Goal: Task Accomplishment & Management: Use online tool/utility

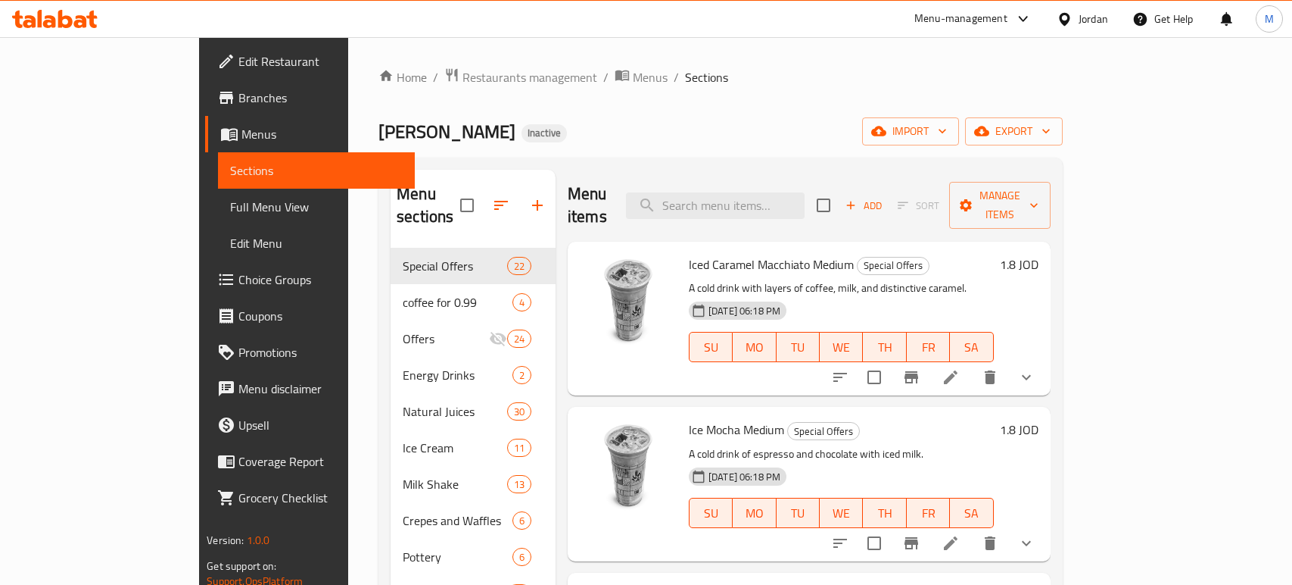
click at [1084, 23] on div "Jordan" at bounding box center [1094, 19] width 30 height 17
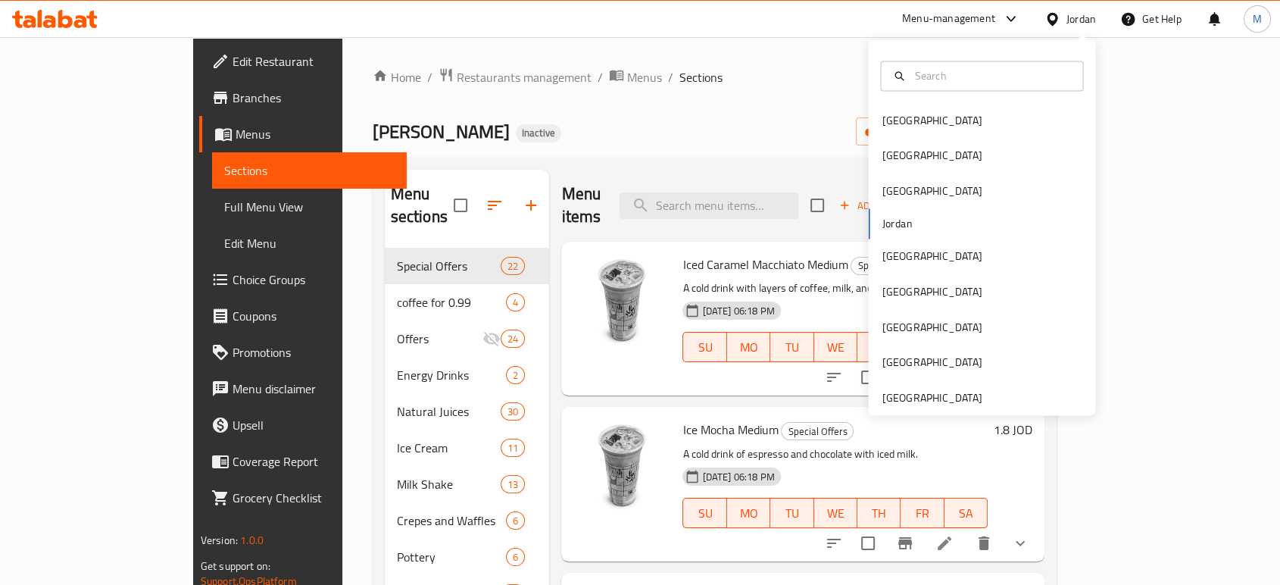
click at [1084, 23] on div "Jordan" at bounding box center [1081, 19] width 30 height 17
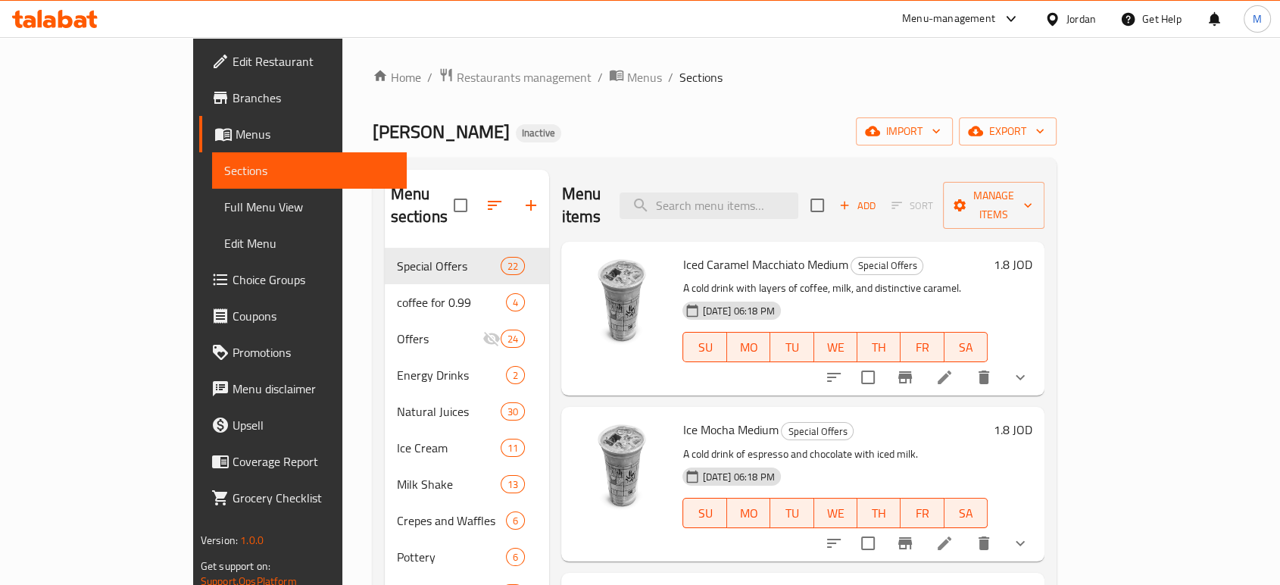
click at [1084, 23] on div "Jordan" at bounding box center [1081, 19] width 30 height 17
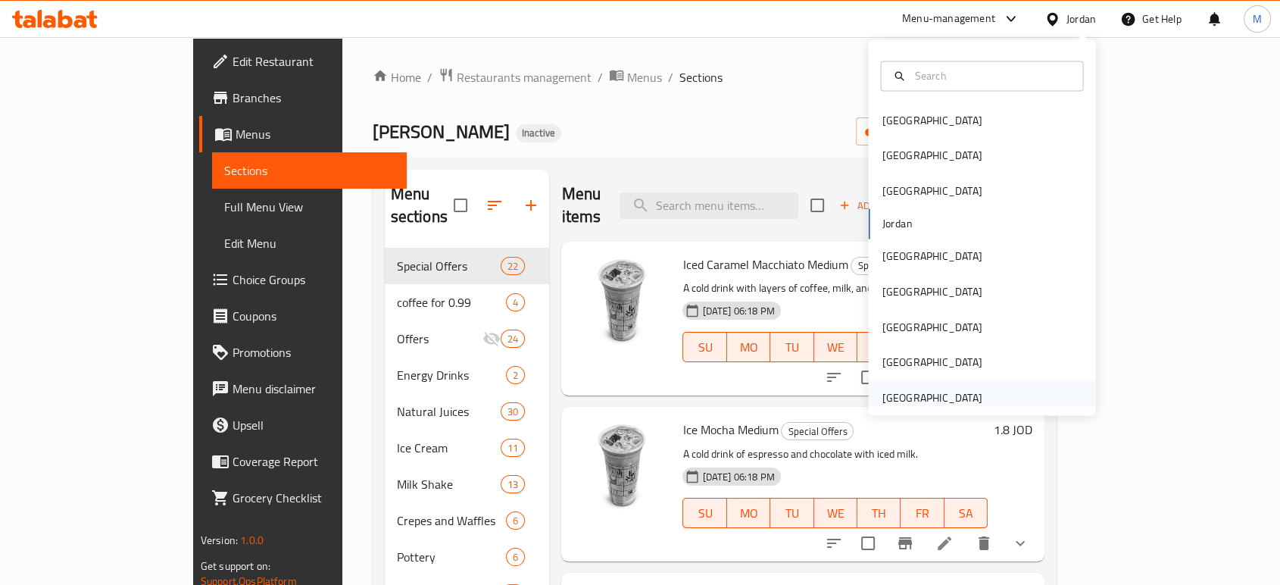
click at [890, 393] on div "[GEOGRAPHIC_DATA]" at bounding box center [931, 396] width 100 height 17
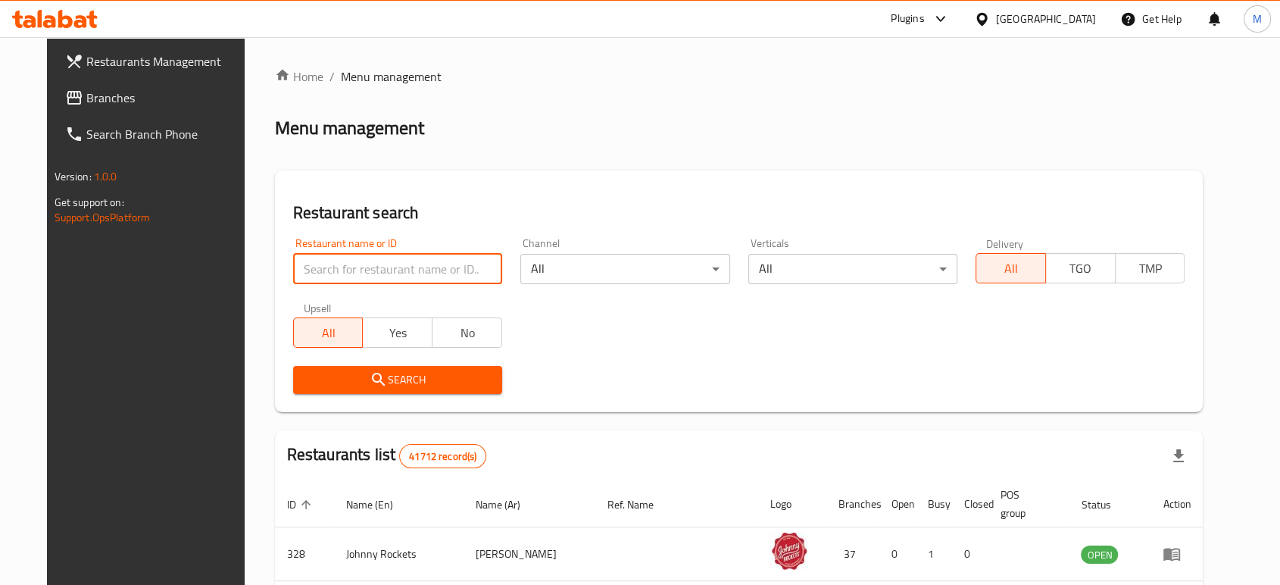
click at [424, 279] on input "search" at bounding box center [397, 269] width 209 height 30
paste input "TUDO CAFE"
type input "TUDO CAFE"
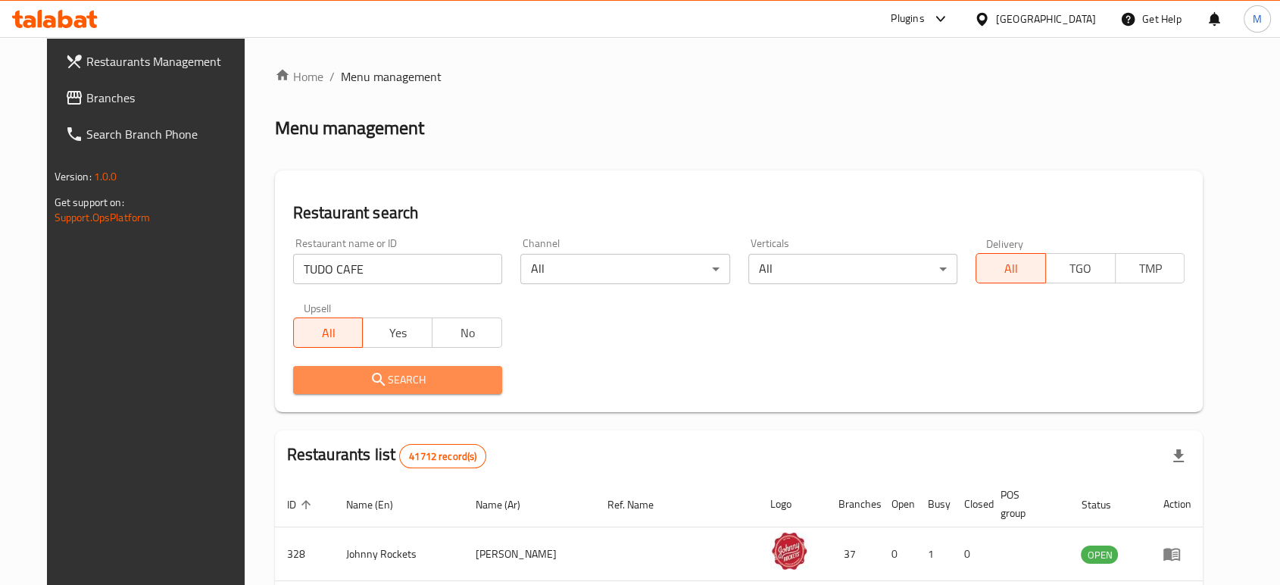
click at [376, 386] on span "Search" at bounding box center [397, 379] width 185 height 19
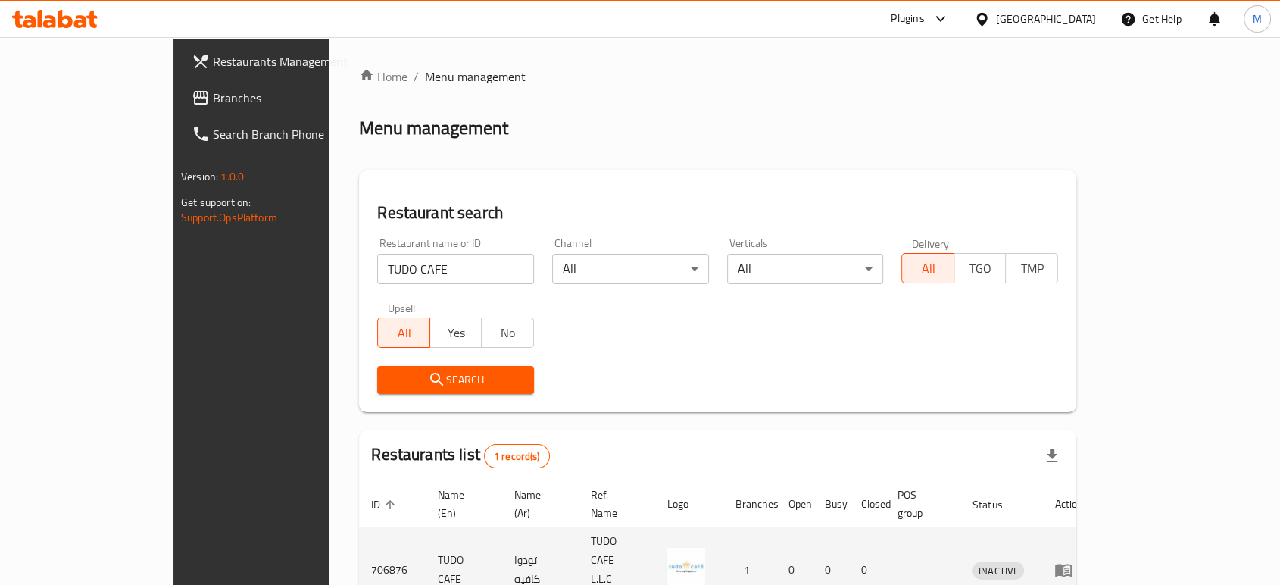
click at [1094, 546] on td "enhanced table" at bounding box center [1068, 570] width 52 height 86
click at [1094, 545] on td "enhanced table" at bounding box center [1068, 570] width 52 height 86
click at [1082, 560] on link "enhanced table" at bounding box center [1068, 569] width 28 height 18
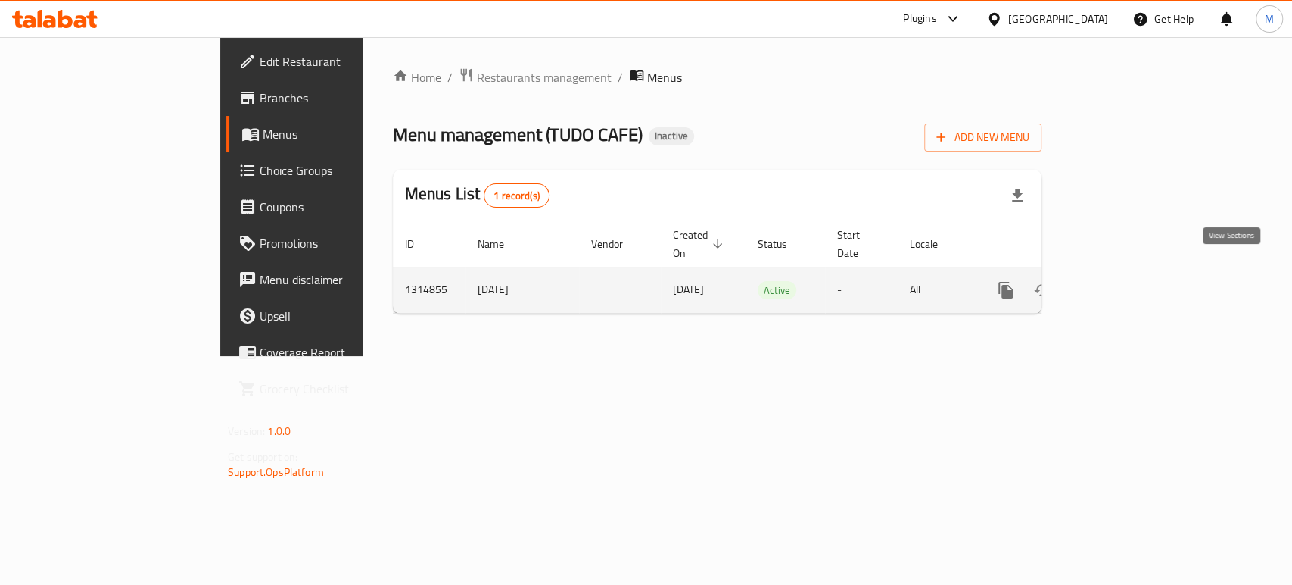
click at [1122, 283] on icon "enhanced table" at bounding box center [1115, 290] width 14 height 14
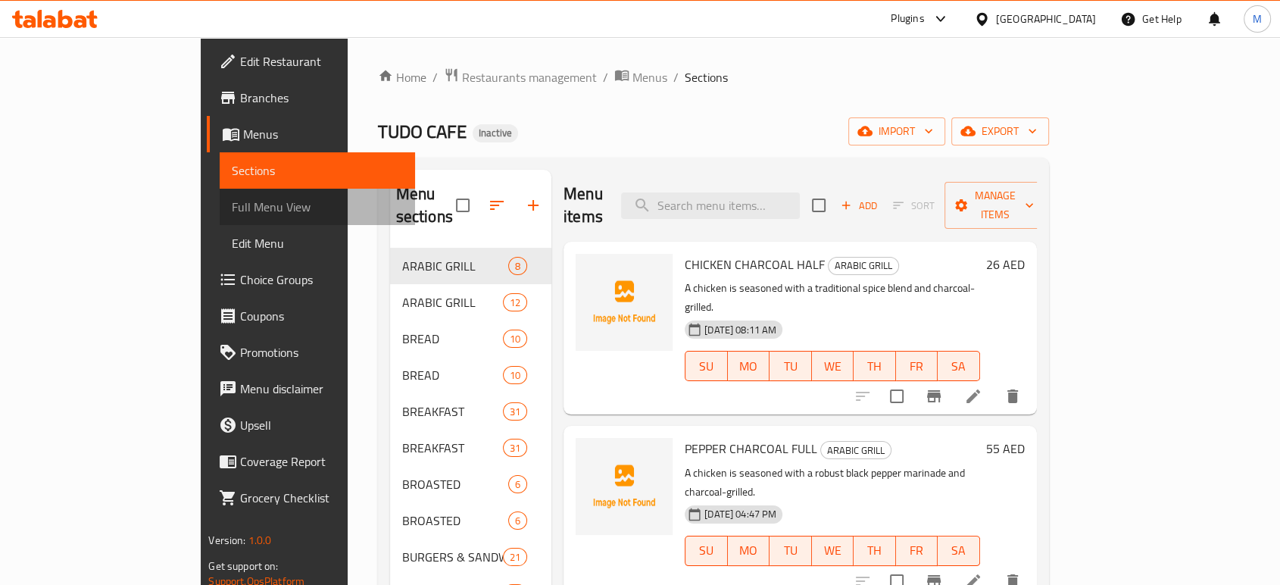
click at [232, 200] on span "Full Menu View" at bounding box center [317, 207] width 170 height 18
click at [232, 209] on span "Full Menu View" at bounding box center [317, 207] width 170 height 18
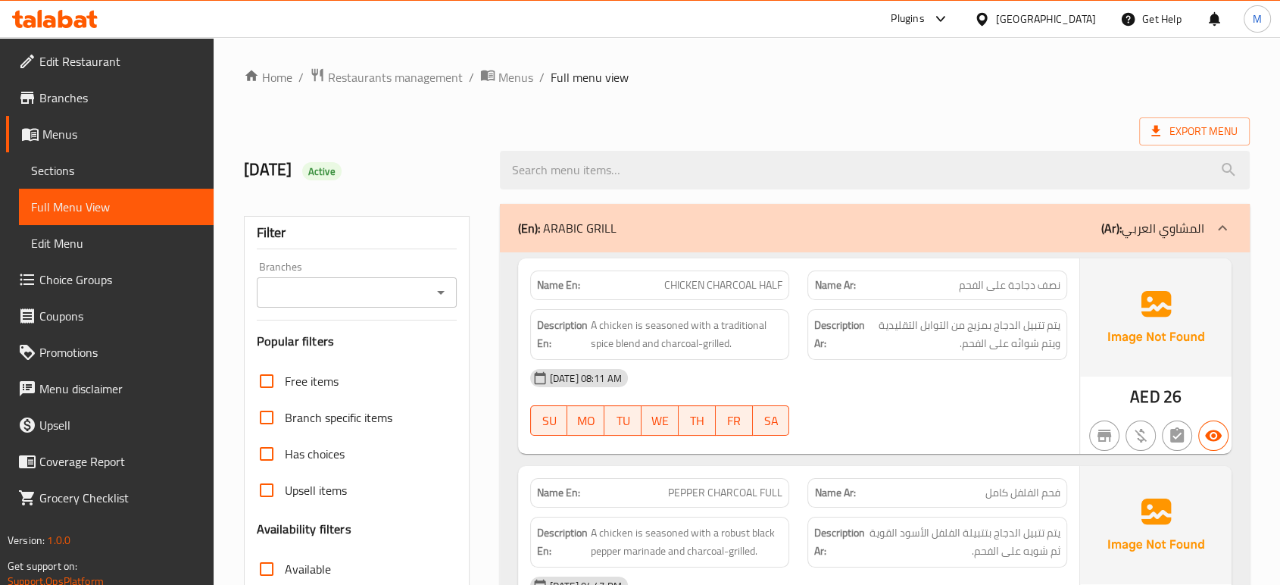
click at [915, 347] on span "يتم تتبيل الدجاج بمزيج من التوابل التقليدية ويتم شوائه على الفحم." at bounding box center [964, 334] width 192 height 37
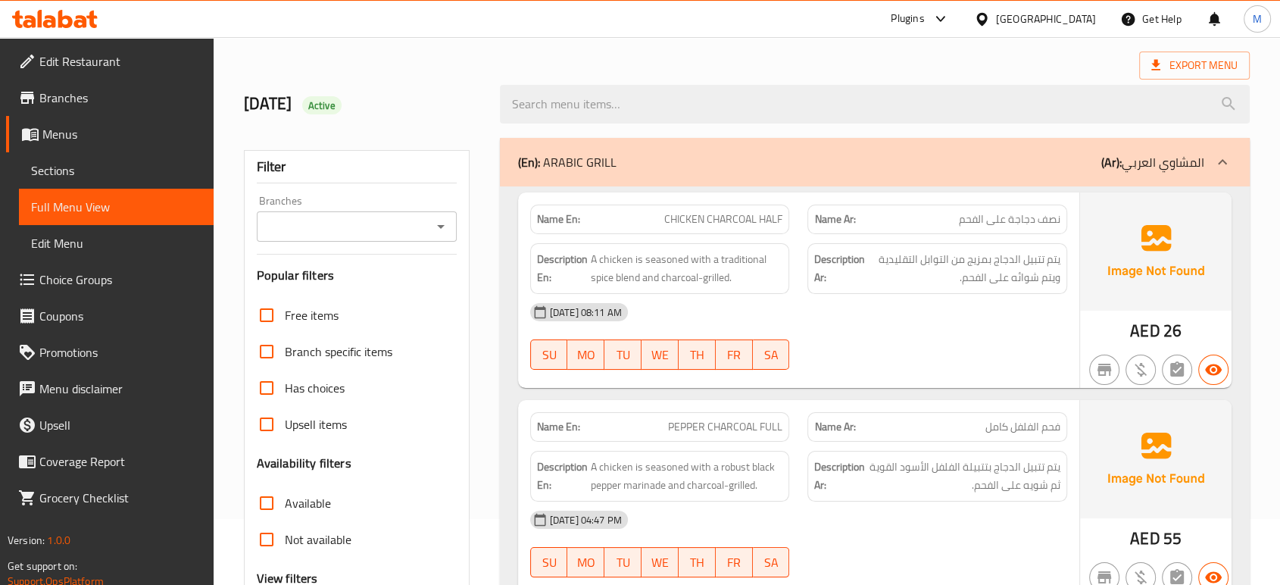
scroll to position [67, 0]
click at [915, 347] on div "[DATE] 08:11 AM SU MO TU WE TH FR SA" at bounding box center [798, 335] width 555 height 85
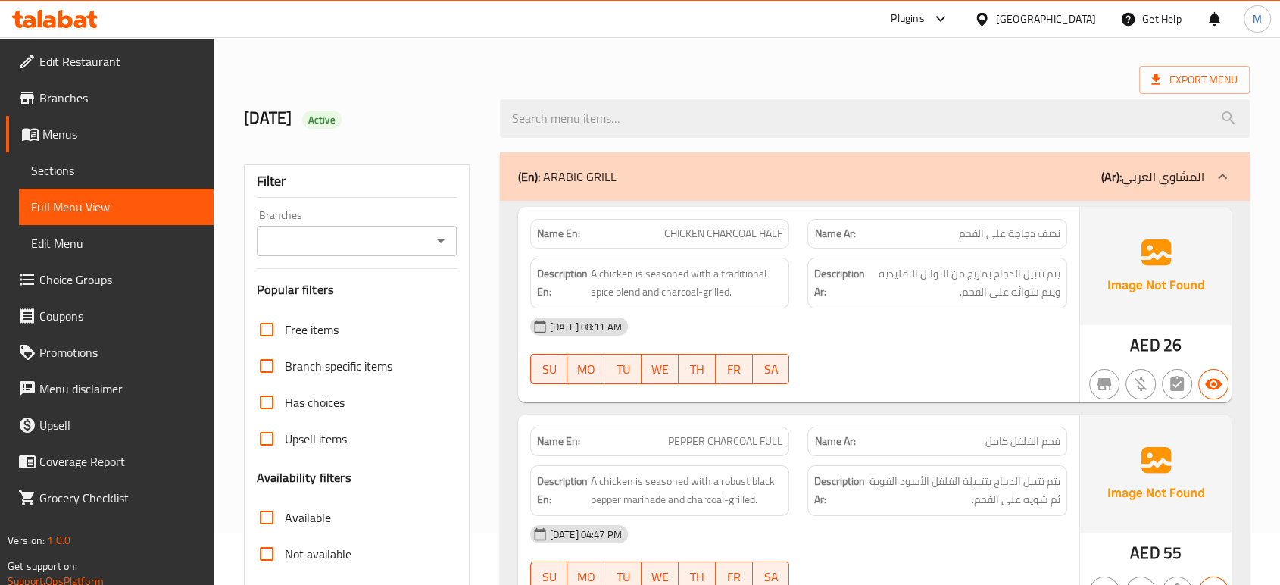
scroll to position [0, 0]
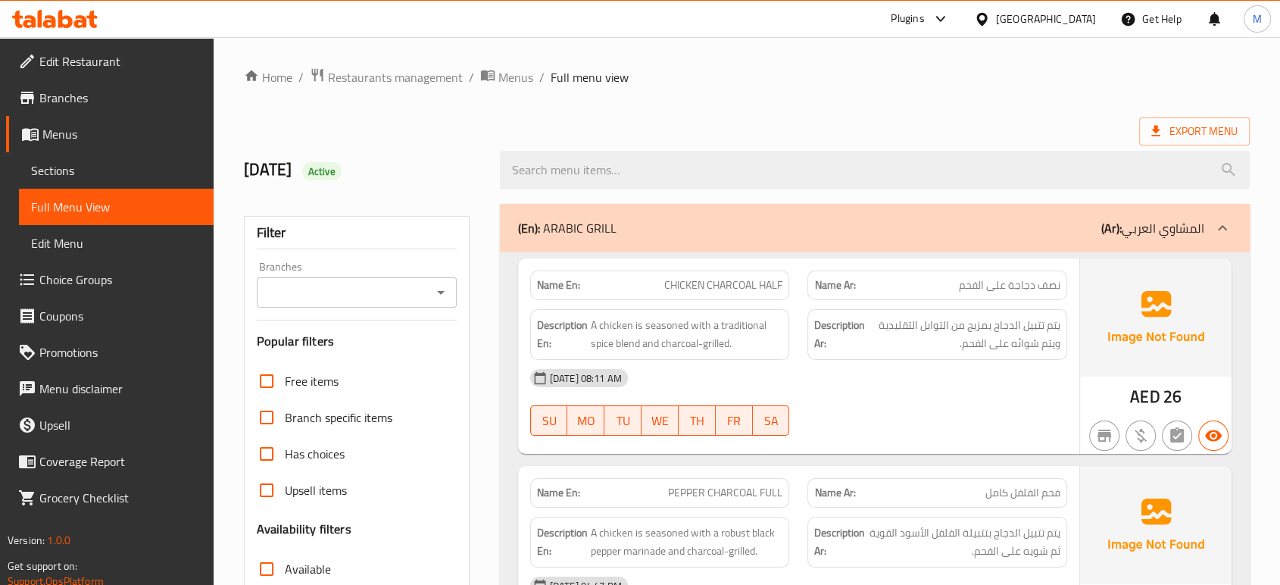
click at [904, 289] on p "Name Ar: نصف دجاجة على الفحم" at bounding box center [937, 285] width 246 height 16
click at [963, 272] on div "Name Ar: نصف دجاجة على الفحم" at bounding box center [937, 285] width 260 height 30
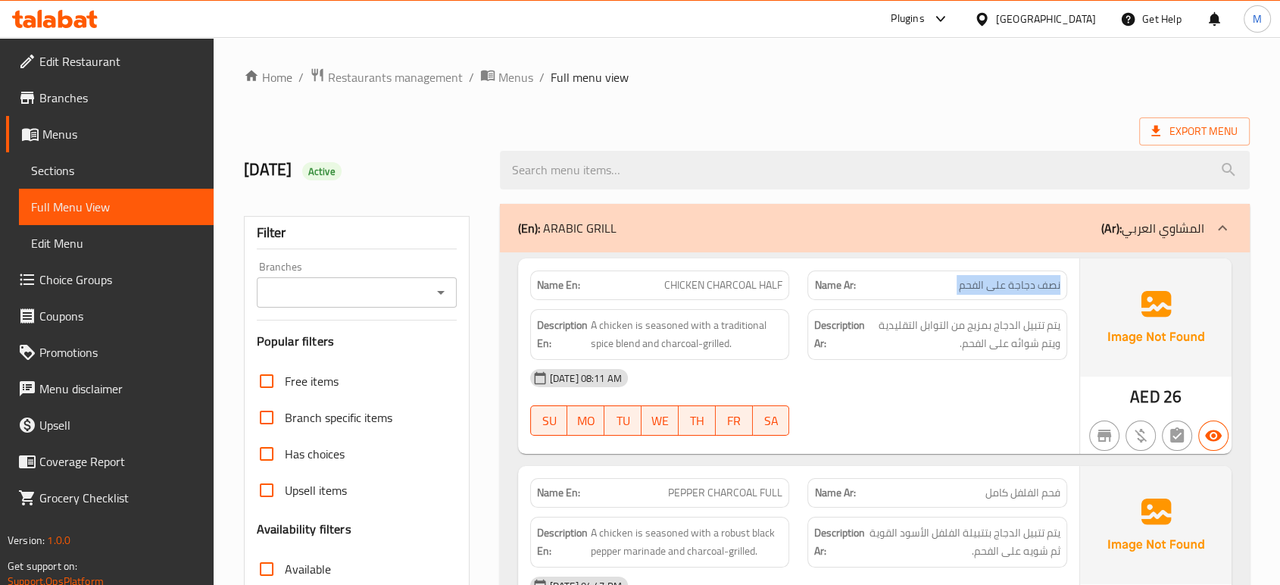
click at [963, 272] on div "Name Ar: نصف دجاجة على الفحم" at bounding box center [937, 285] width 260 height 30
copy span "نصف دجاجة على الفحم"
click at [877, 473] on div "Name Ar: فحم الفلفل كامل" at bounding box center [937, 493] width 278 height 48
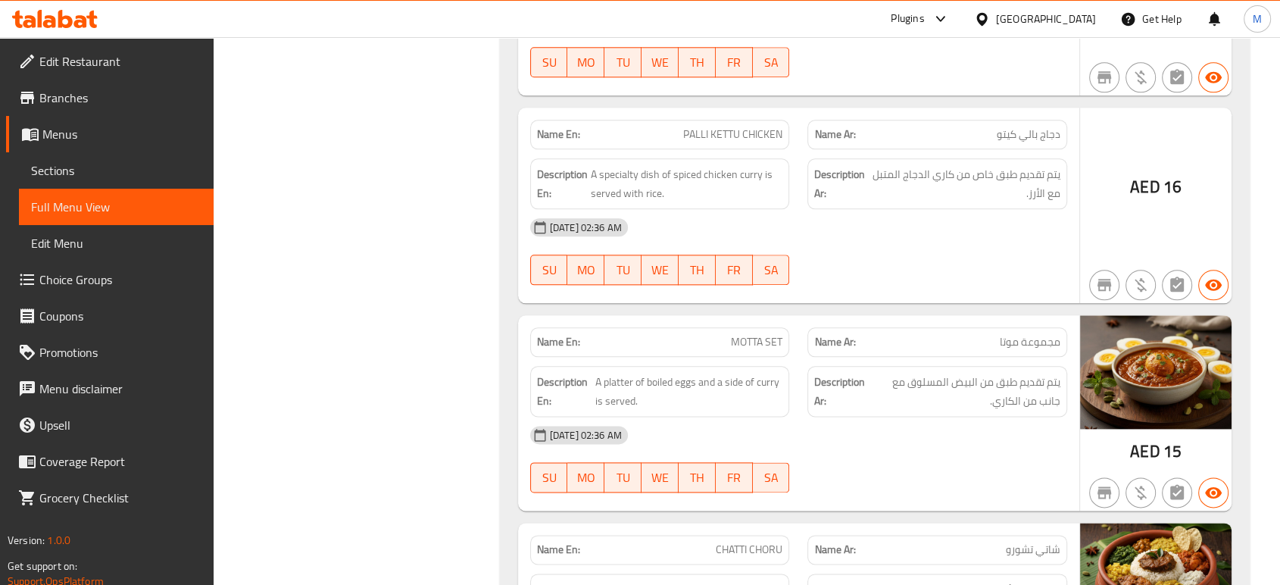
scroll to position [103, 0]
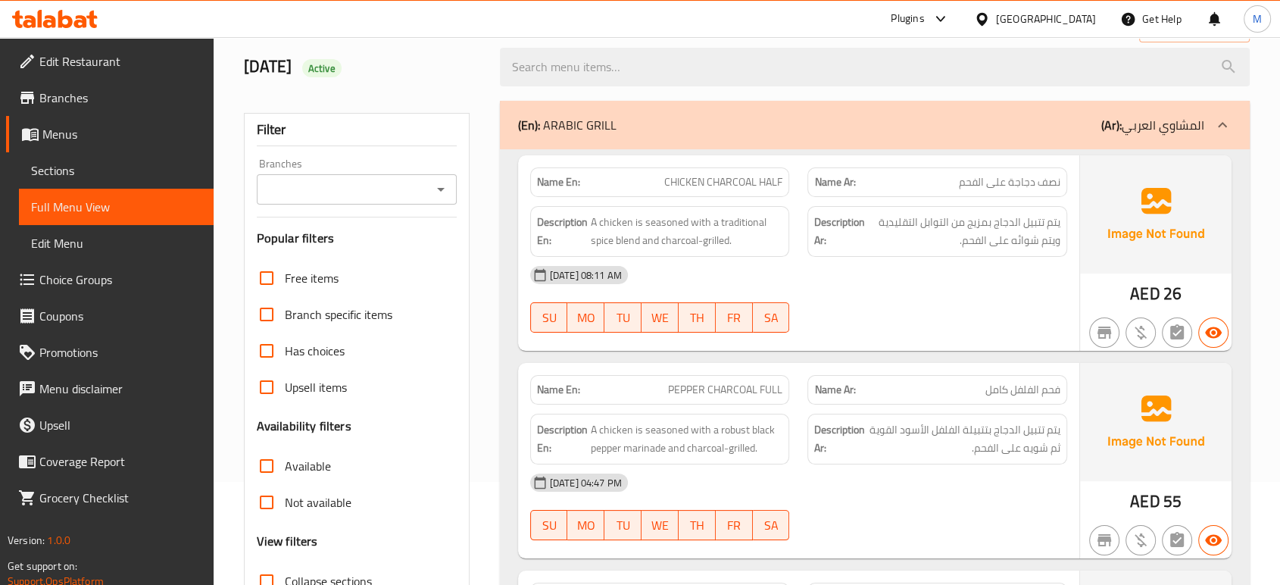
click at [861, 297] on div "[DATE] 08:11 AM SU MO TU WE TH FR SA" at bounding box center [798, 299] width 555 height 85
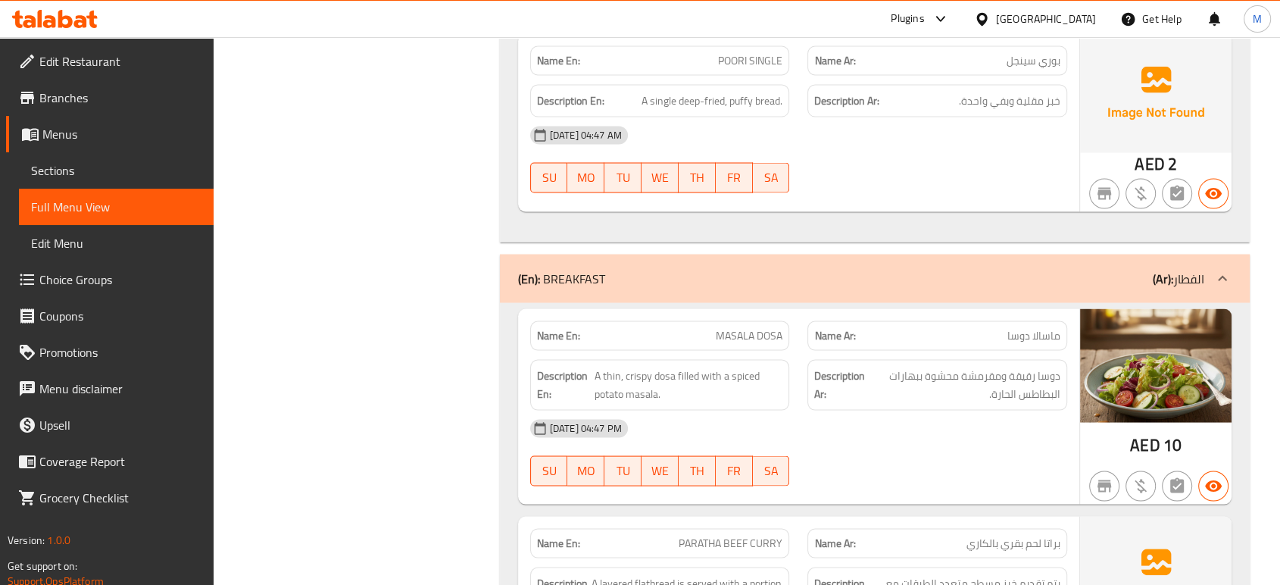
scroll to position [8629, 0]
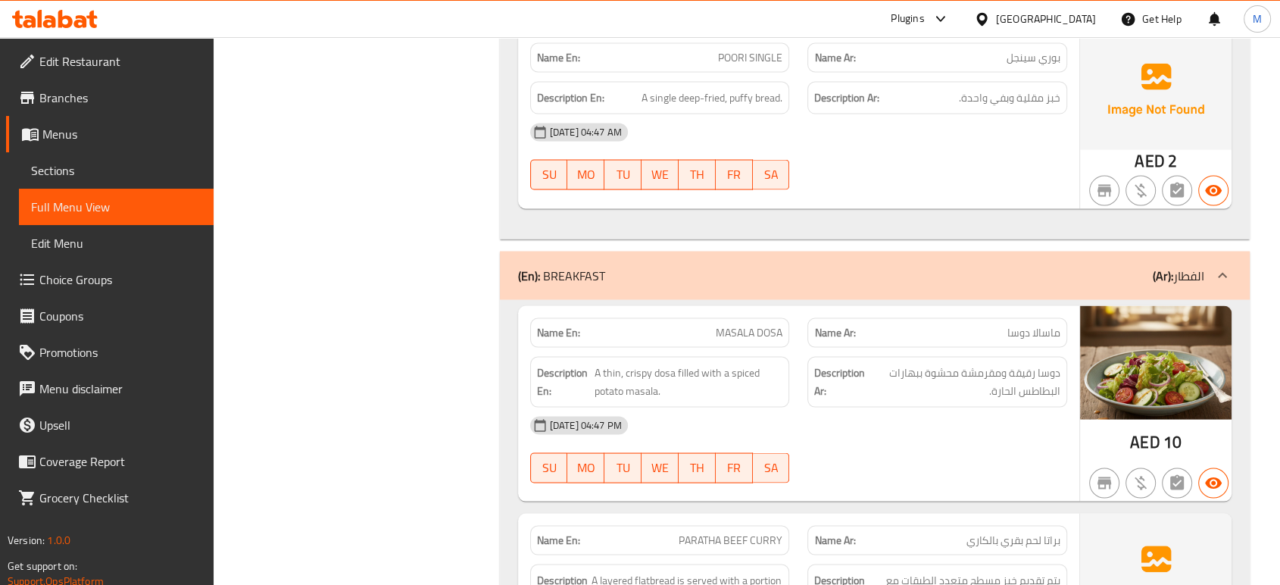
click at [686, 317] on div "Name En: [PERSON_NAME]" at bounding box center [660, 332] width 260 height 30
copy span "MASALA DOSA"
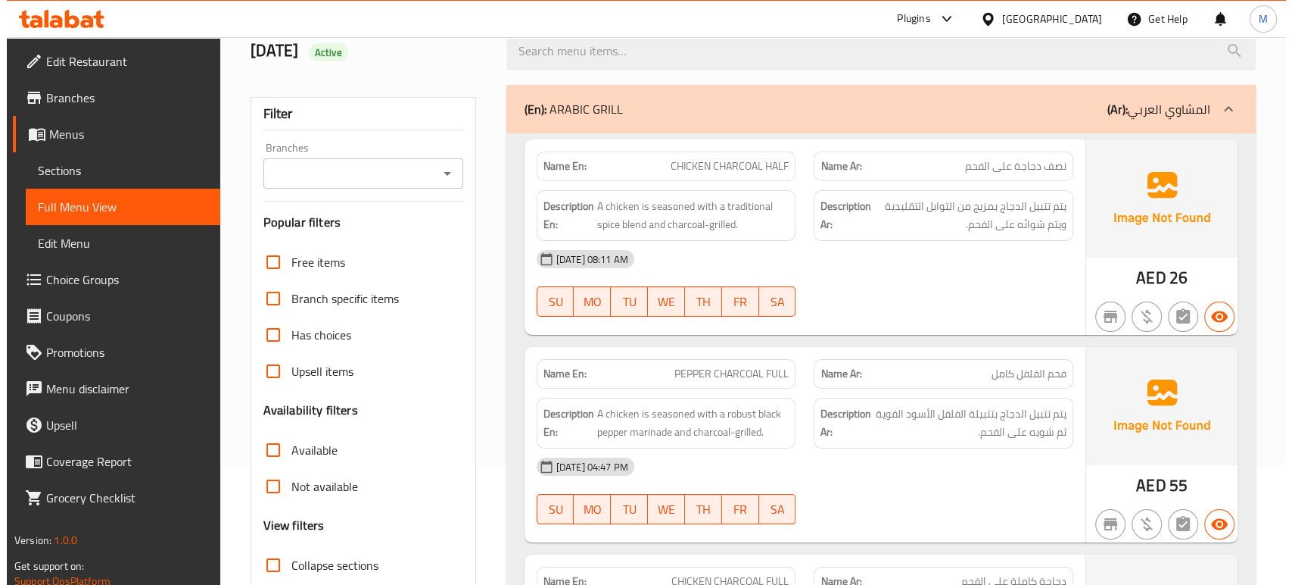
scroll to position [0, 0]
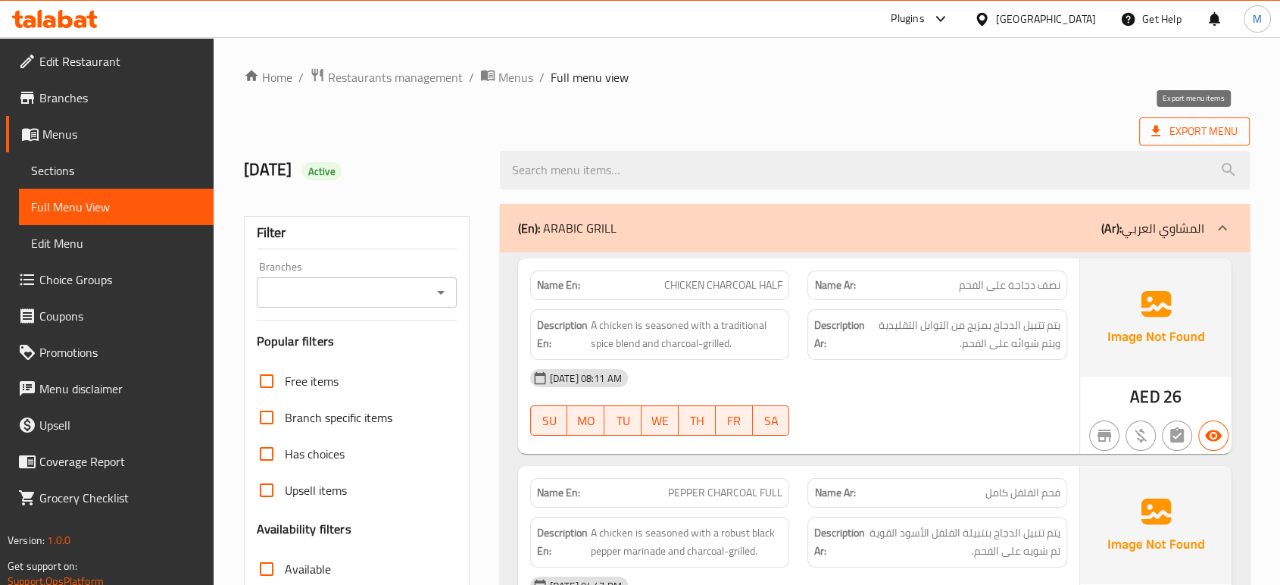
click at [1184, 136] on span "Export Menu" at bounding box center [1194, 131] width 86 height 19
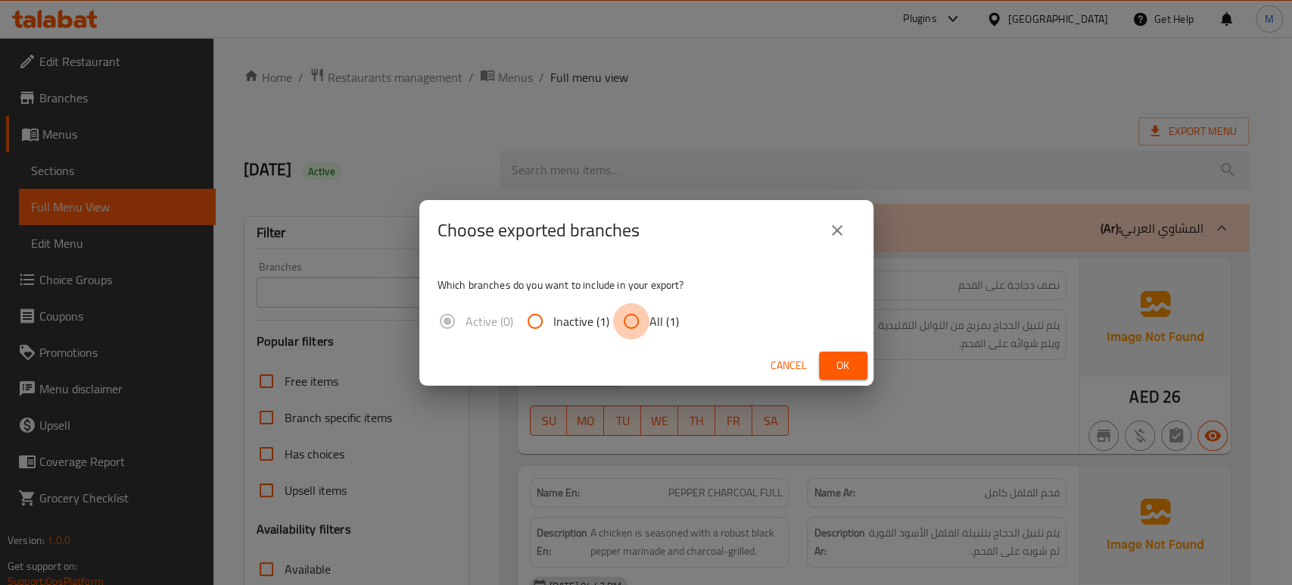
click at [629, 322] on input "All (1)" at bounding box center [631, 321] width 36 height 36
radio input "true"
click at [847, 364] on span "Ok" at bounding box center [843, 365] width 24 height 19
